Goal: Transaction & Acquisition: Book appointment/travel/reservation

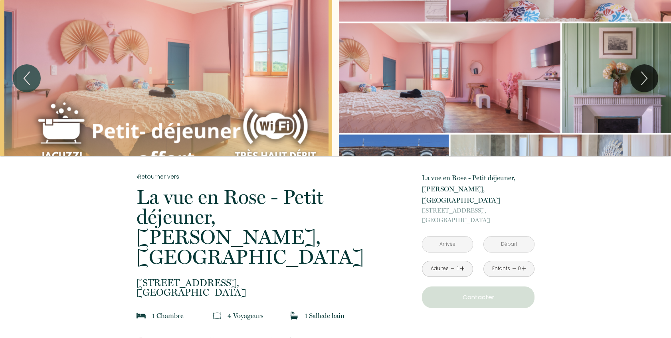
click at [464, 261] on div "Adultes - 1 +" at bounding box center [447, 269] width 51 height 16
click at [462, 262] on link "+" at bounding box center [462, 268] width 5 height 12
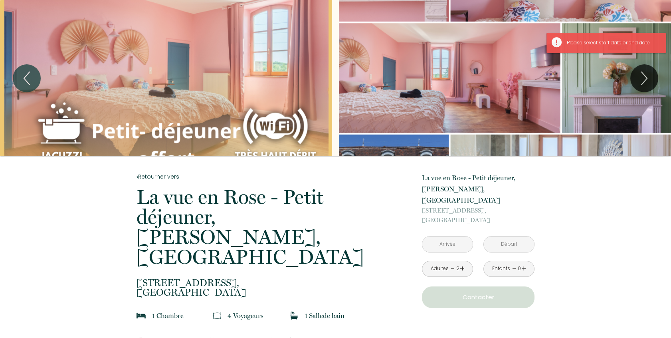
click at [523, 262] on link "+" at bounding box center [523, 268] width 5 height 12
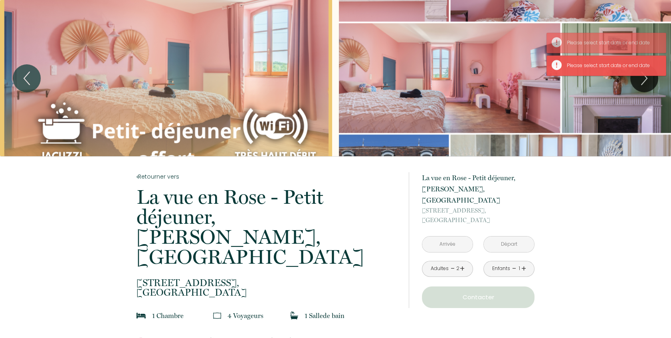
click at [523, 262] on link "+" at bounding box center [523, 268] width 5 height 12
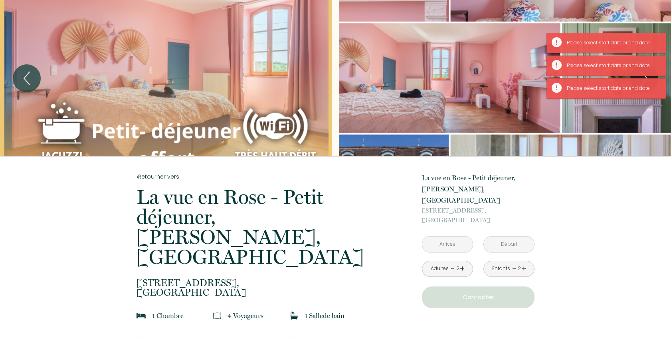
drag, startPoint x: 523, startPoint y: 257, endPoint x: 453, endPoint y: 229, distance: 75.4
click at [453, 236] on input "text" at bounding box center [447, 244] width 50 height 16
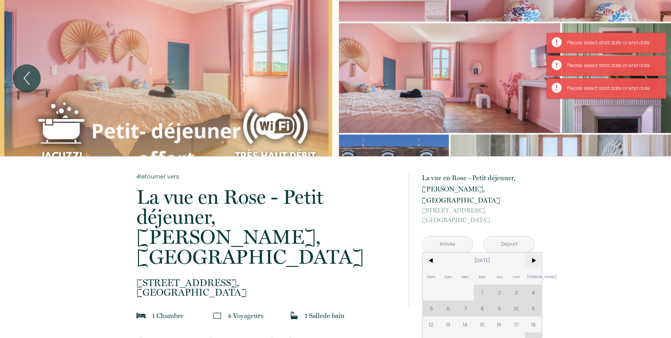
click at [532, 252] on span ">" at bounding box center [533, 260] width 17 height 16
click at [533, 282] on div "Dim Lun Mar Mer Jeu Ven Sam 1 2 3 4 5 6 7 8 9 10 11 12 13 14 15 16 17 18 19 20 …" at bounding box center [482, 316] width 119 height 128
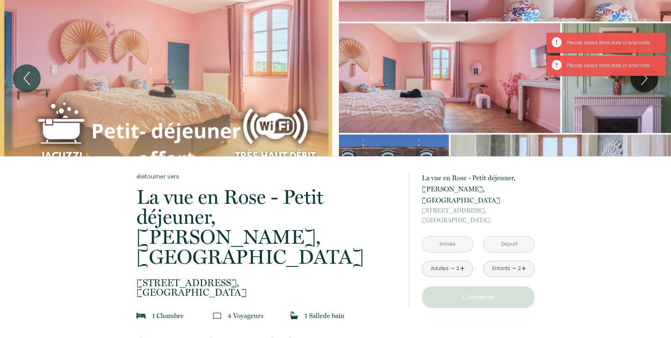
click at [514, 236] on input "text" at bounding box center [509, 244] width 50 height 16
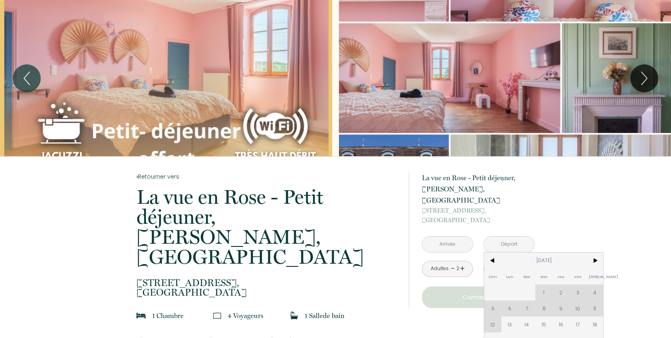
drag, startPoint x: 594, startPoint y: 250, endPoint x: 589, endPoint y: 270, distance: 20.5
click at [595, 252] on span ">" at bounding box center [594, 260] width 17 height 16
click at [495, 299] on div "Dim Lun Mar Mer Jeu Ven Sam 1 2 3 4 5 6 7 8 9 10 11 12 13 14 15 16 17 18 19 20 …" at bounding box center [543, 316] width 119 height 128
click at [453, 309] on div "à partir de 120 € La vue en Rose - Petit déjeuner, [GEOGRAPHIC_DATA], [GEOGRAPH…" at bounding box center [472, 240] width 126 height 168
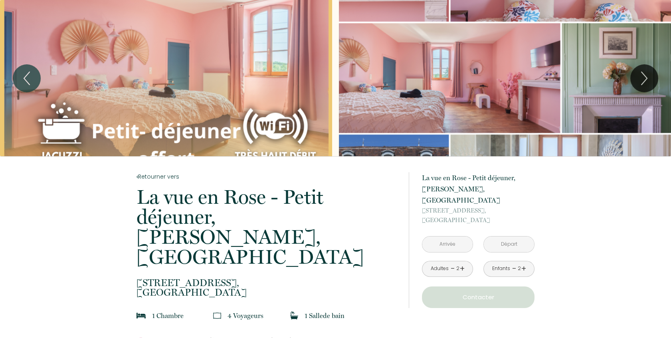
click at [450, 236] on input "text" at bounding box center [447, 244] width 50 height 16
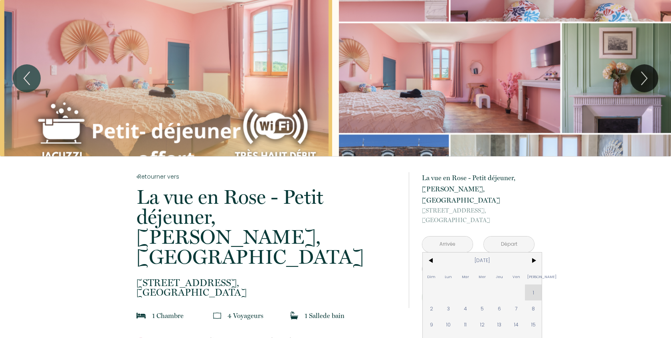
click at [531, 278] on div "Dim Lun Mar Mer Jeu Ven Sam 1 2 3 4 5 6 7 8 9 10 11 12 13 14 15 16 17 18 19 20 …" at bounding box center [482, 316] width 119 height 128
